Goal: Information Seeking & Learning: Learn about a topic

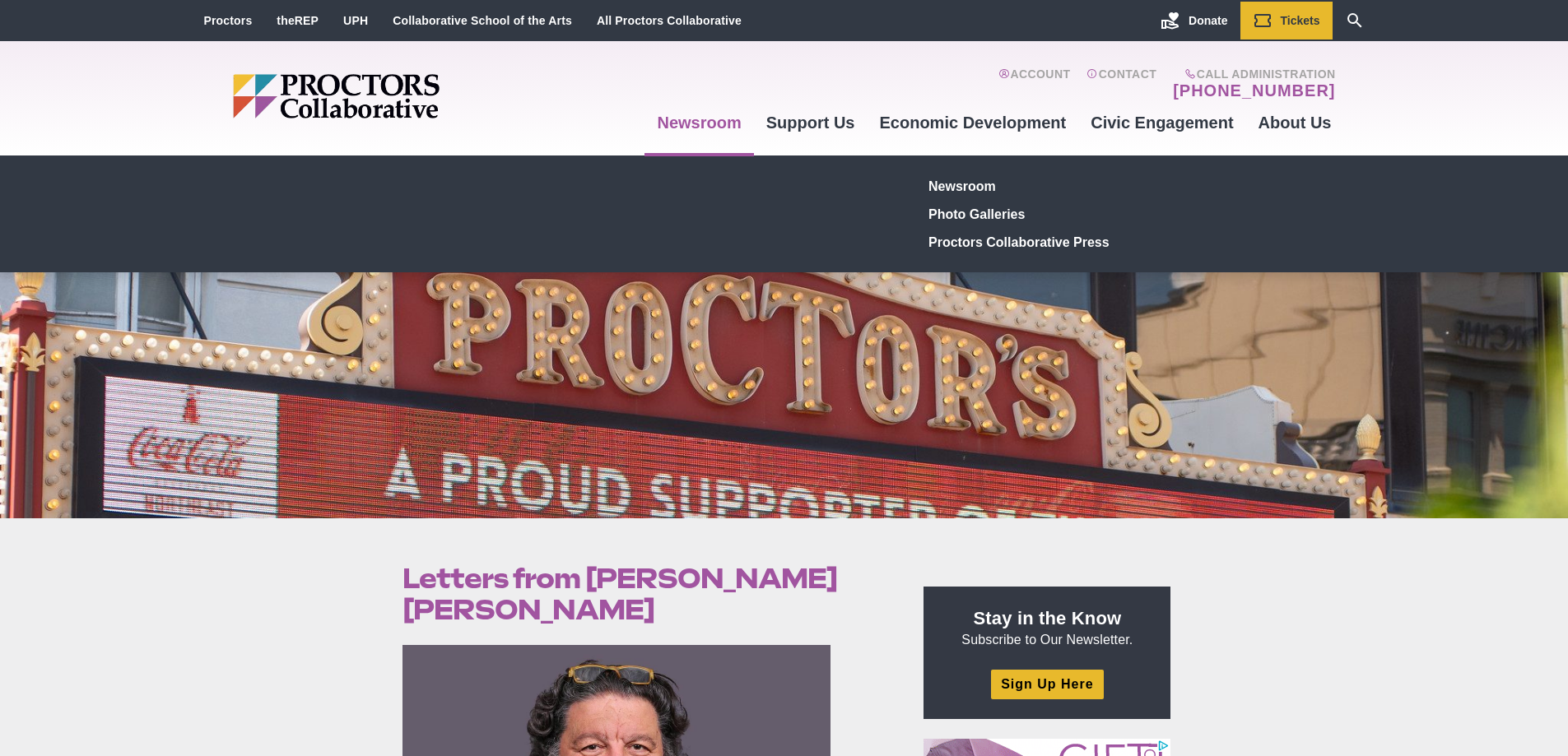
click at [671, 127] on link "Newsroom" at bounding box center [698, 122] width 109 height 45
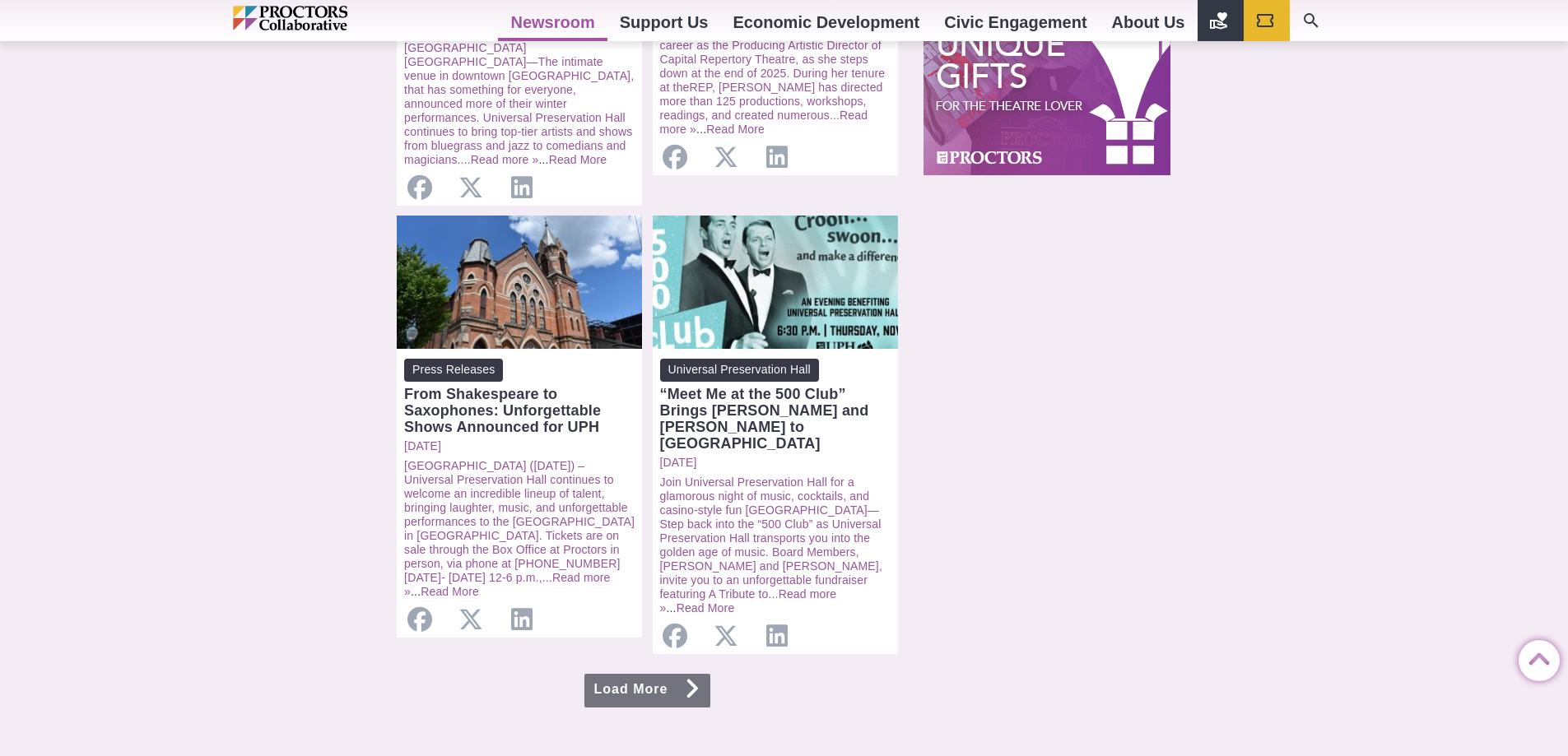
scroll to position [1563, 0]
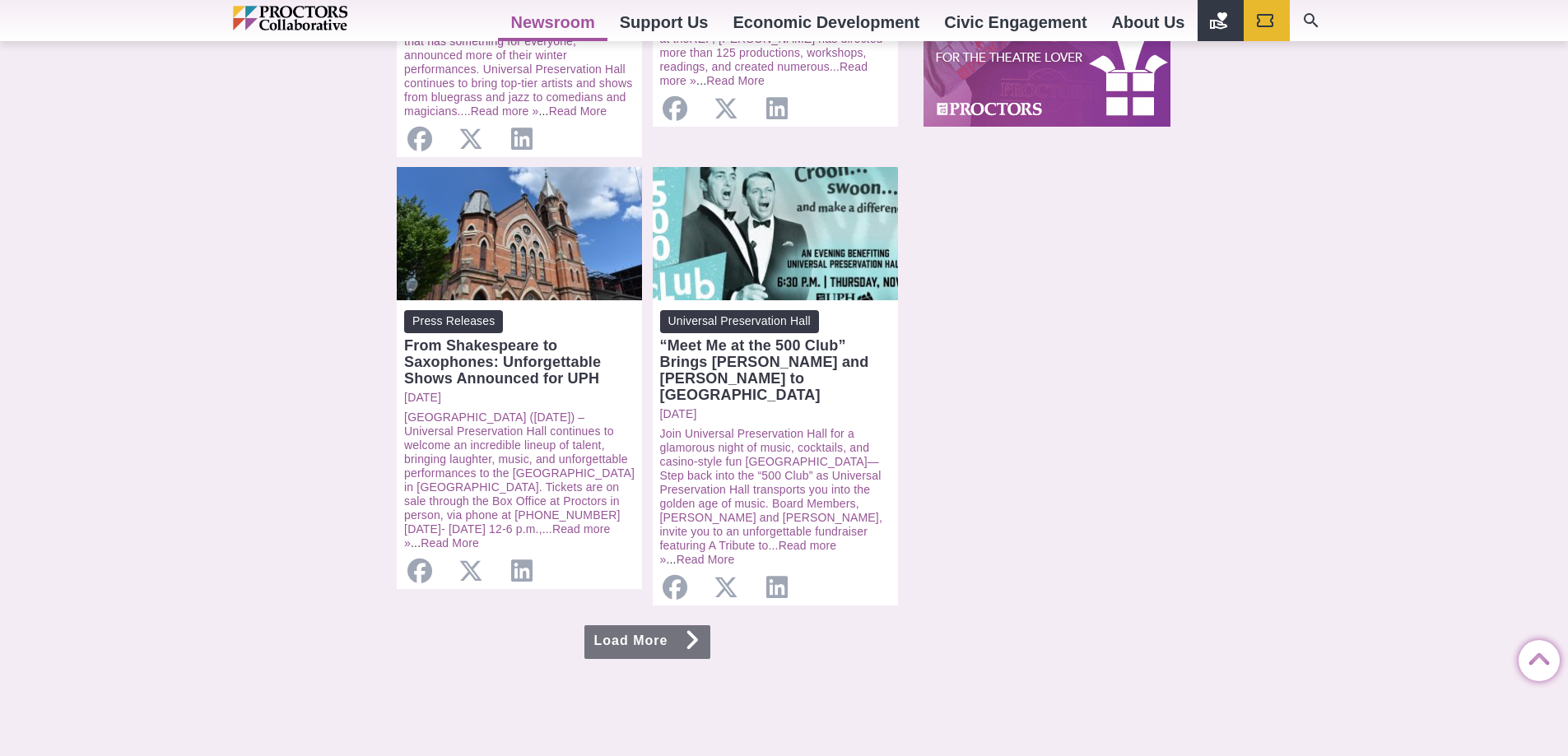
click at [697, 634] on icon at bounding box center [692, 640] width 16 height 13
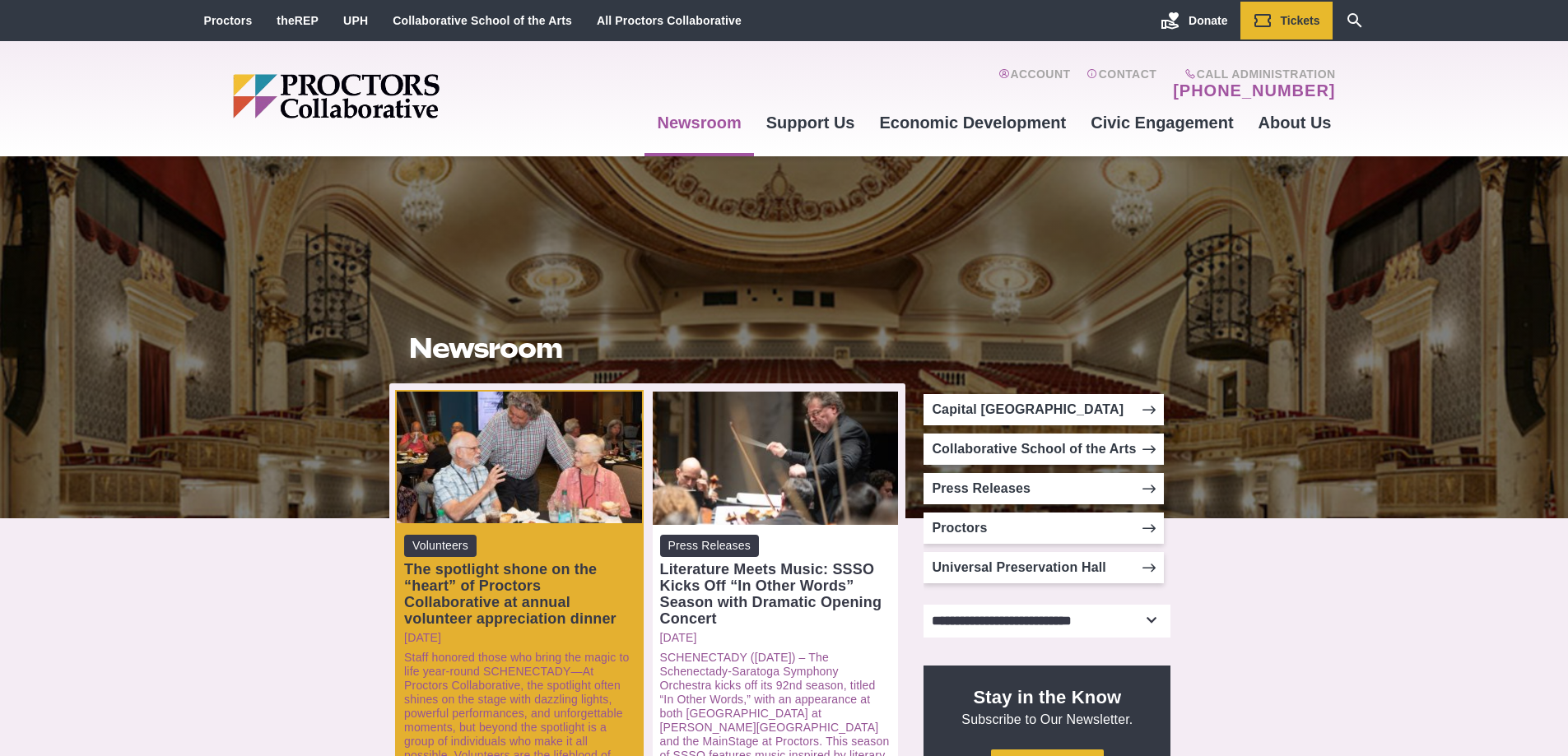
click at [468, 544] on span "Volunteers" at bounding box center [440, 546] width 72 height 22
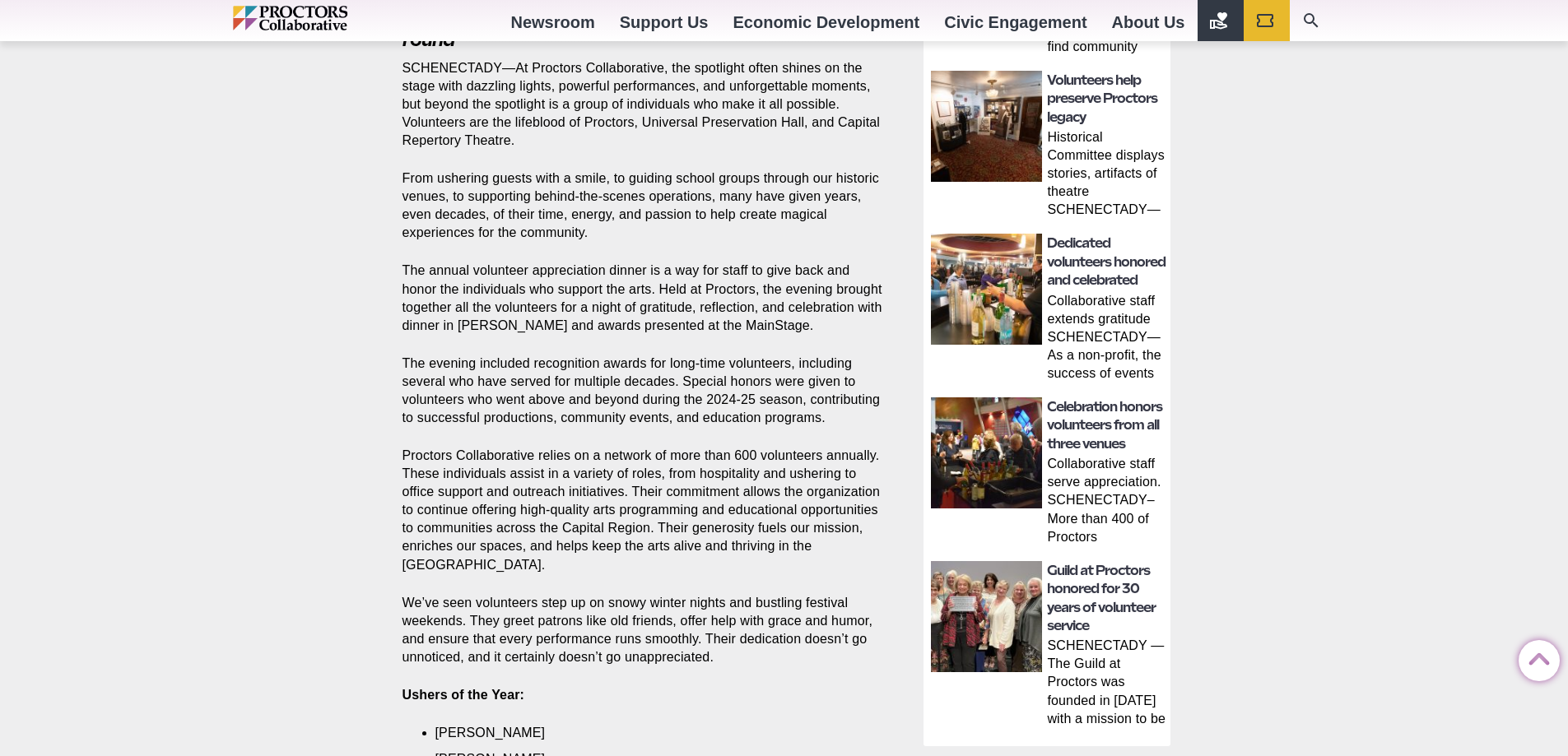
scroll to position [823, 0]
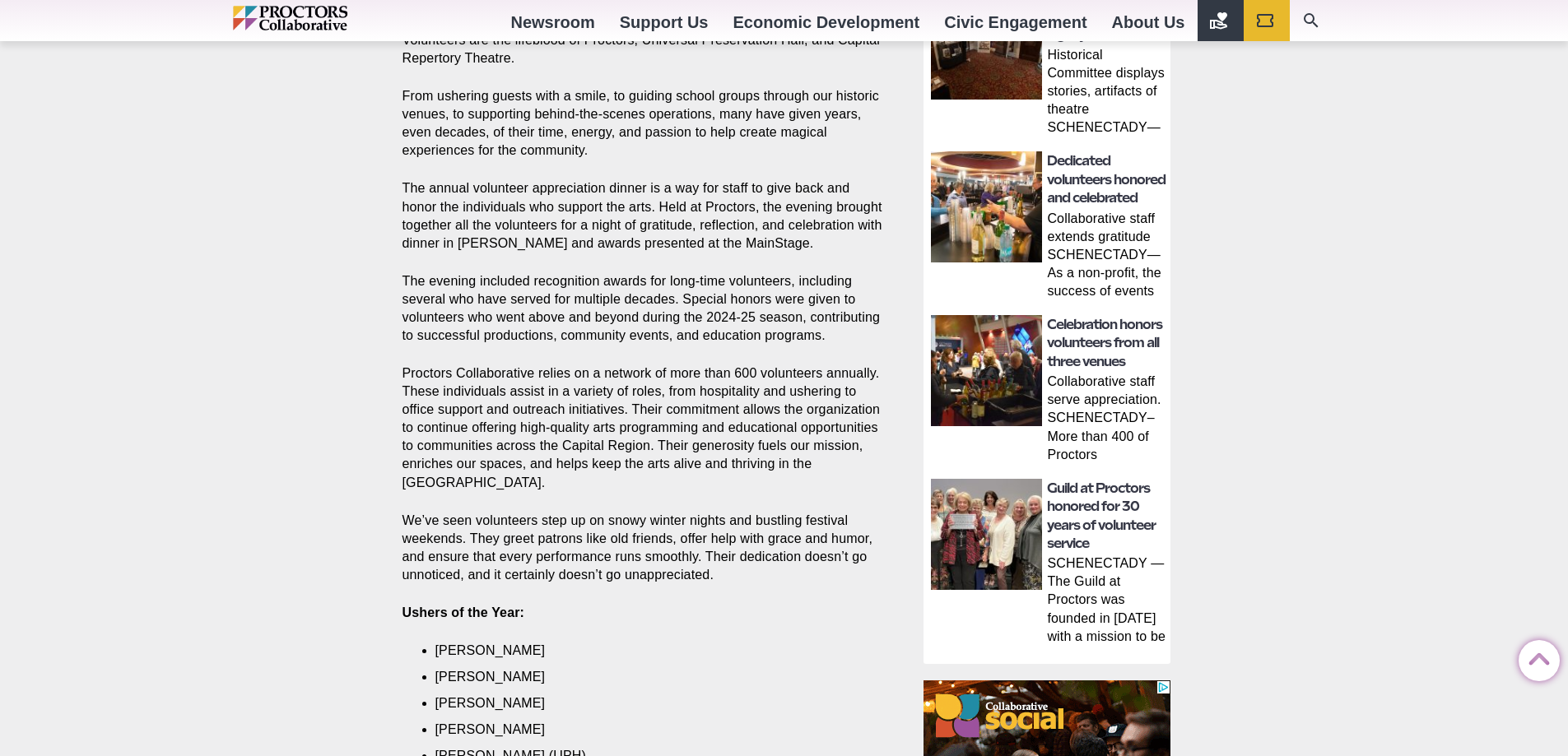
click at [1010, 546] on img at bounding box center [985, 534] width 111 height 111
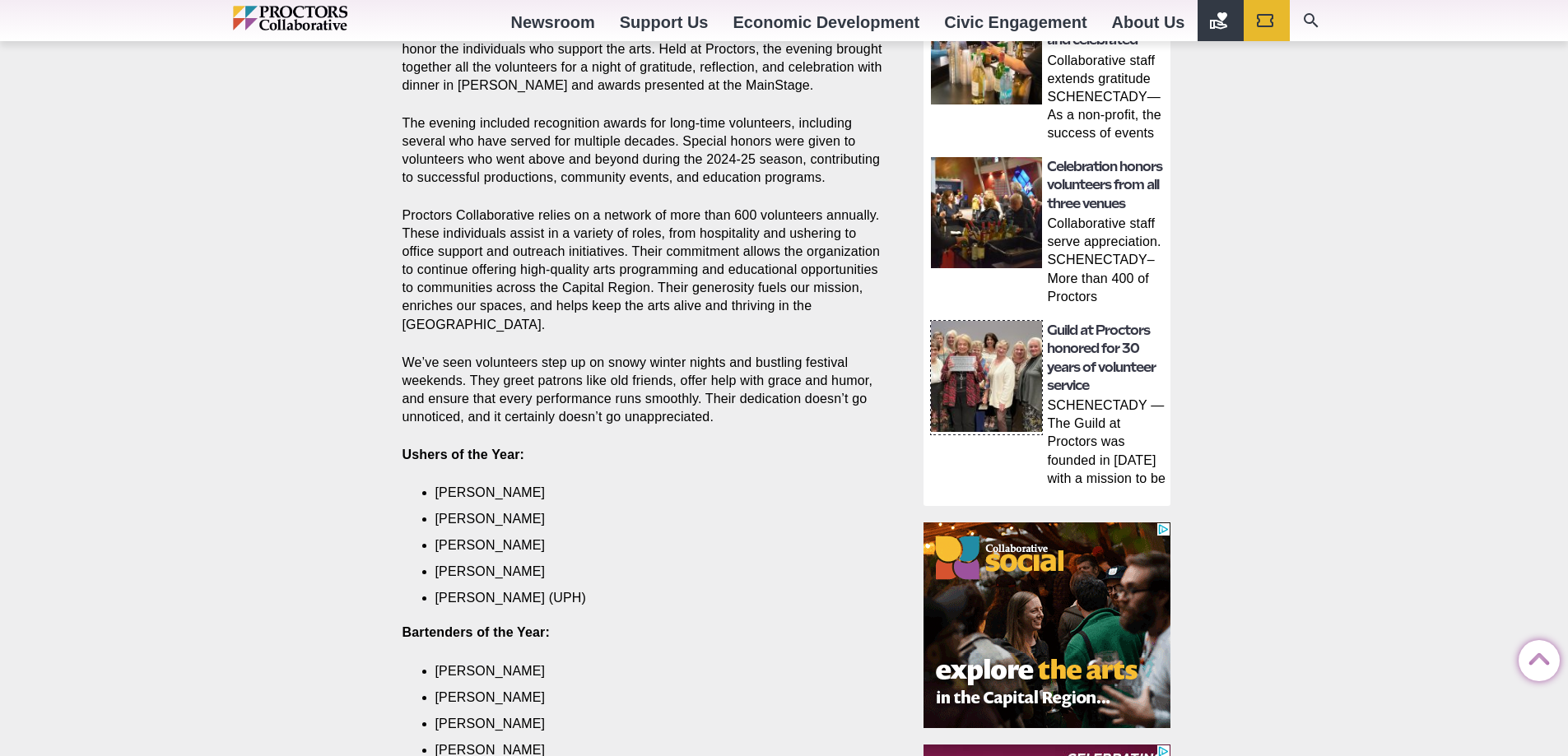
scroll to position [987, 0]
